Goal: Information Seeking & Learning: Learn about a topic

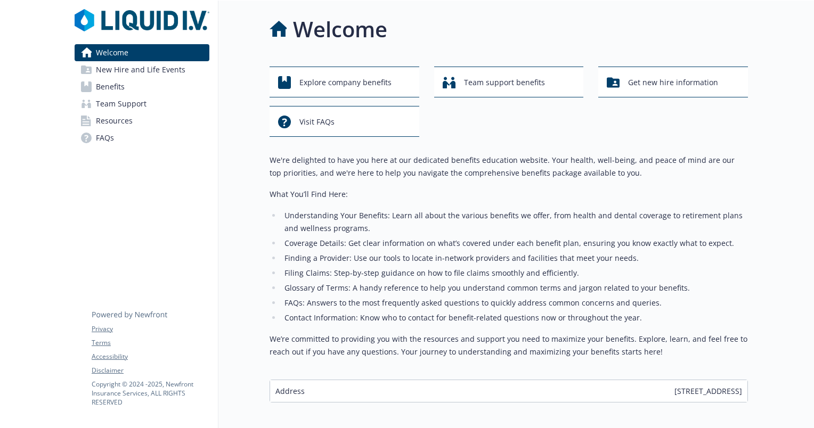
click at [396, 232] on li "Understanding Your Benefits: Learn all about the various benefits we offer, fro…" at bounding box center [514, 222] width 466 height 26
click at [328, 222] on li "Understanding Your Benefits: Learn all about the various benefits we offer, fro…" at bounding box center [514, 222] width 466 height 26
